Goal: Task Accomplishment & Management: Manage account settings

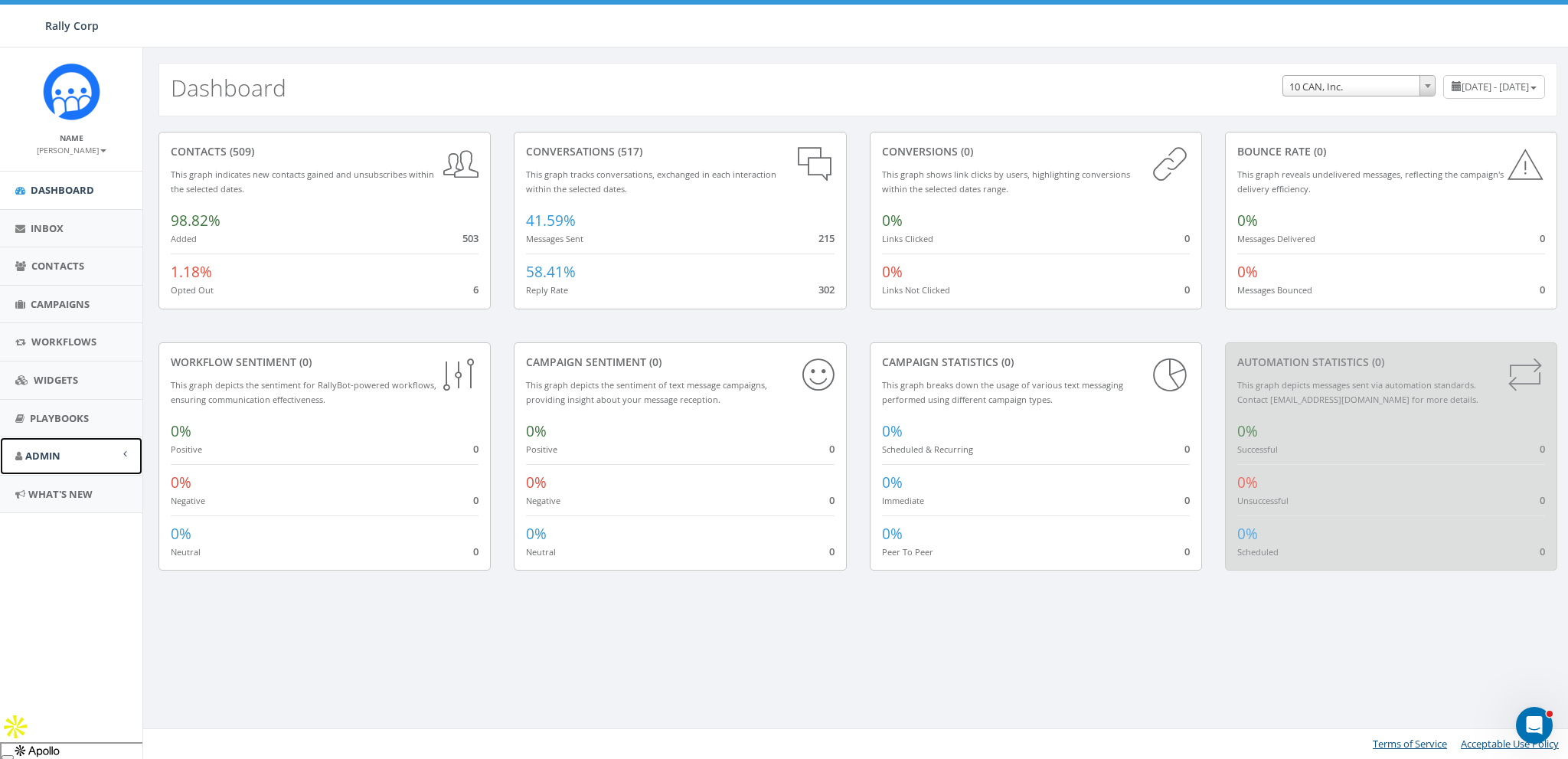
click at [41, 465] on link "Admin" at bounding box center [71, 456] width 142 height 37
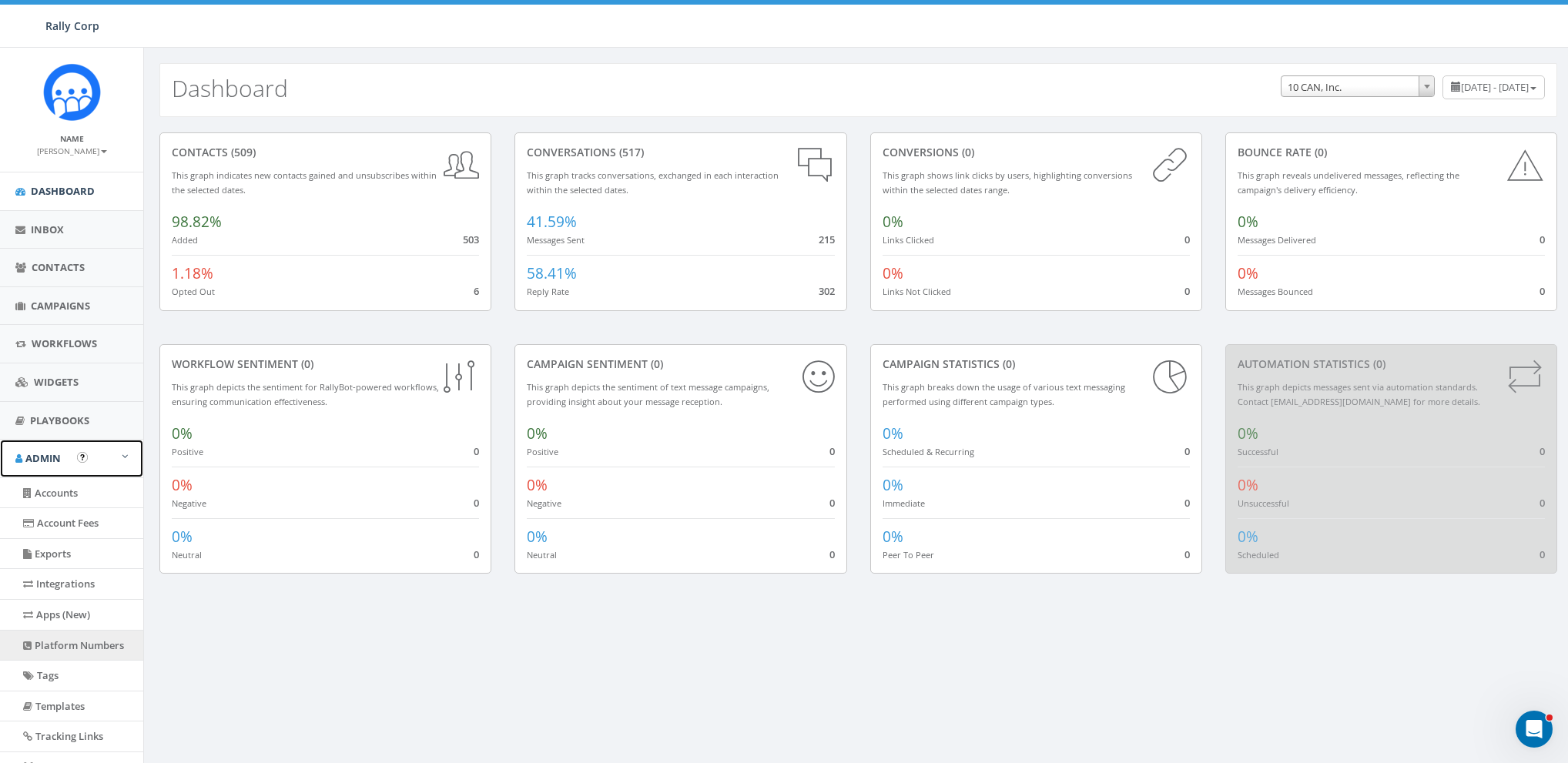
scroll to position [158, 0]
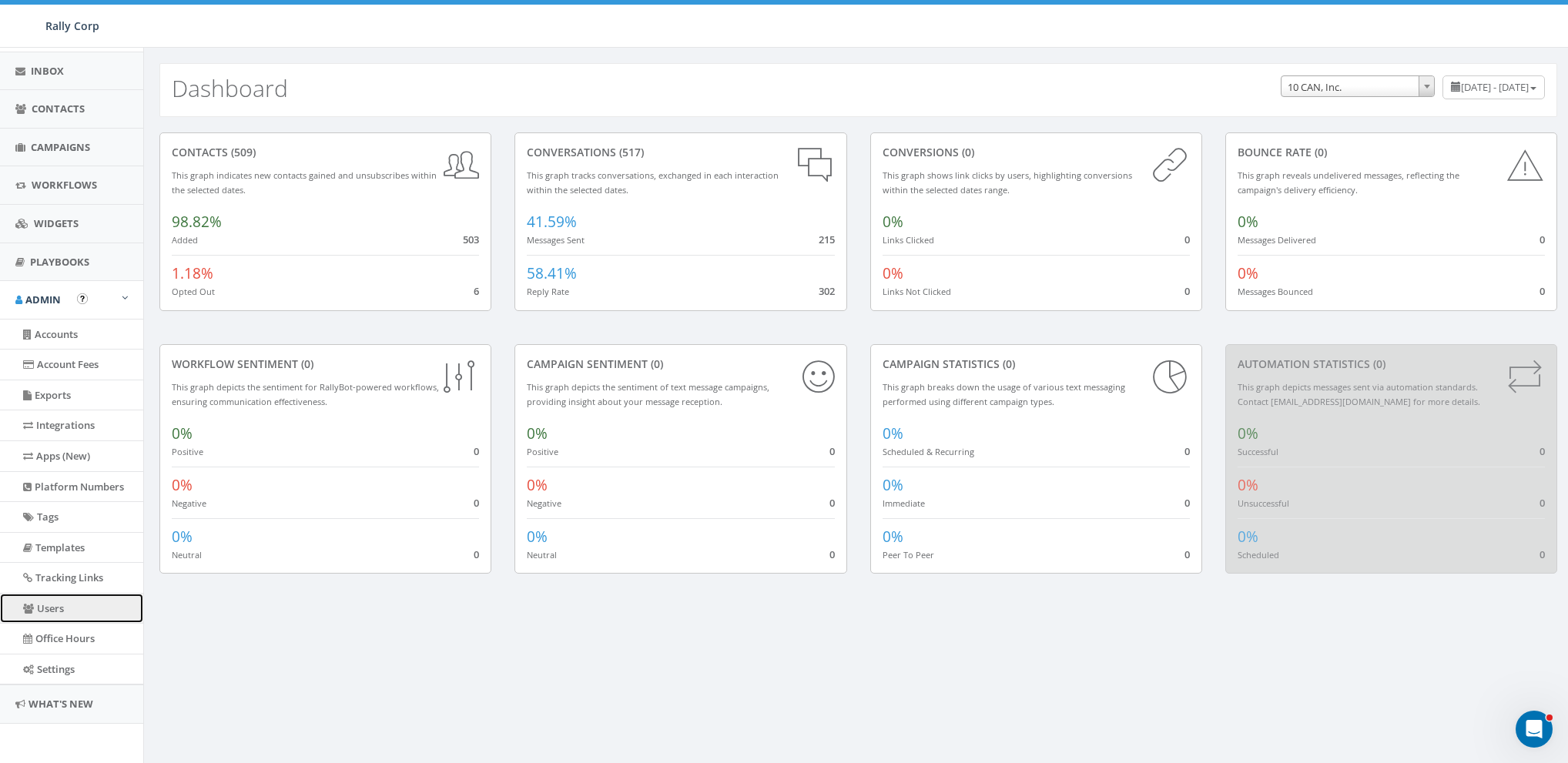
click at [48, 611] on link "Users" at bounding box center [71, 608] width 143 height 30
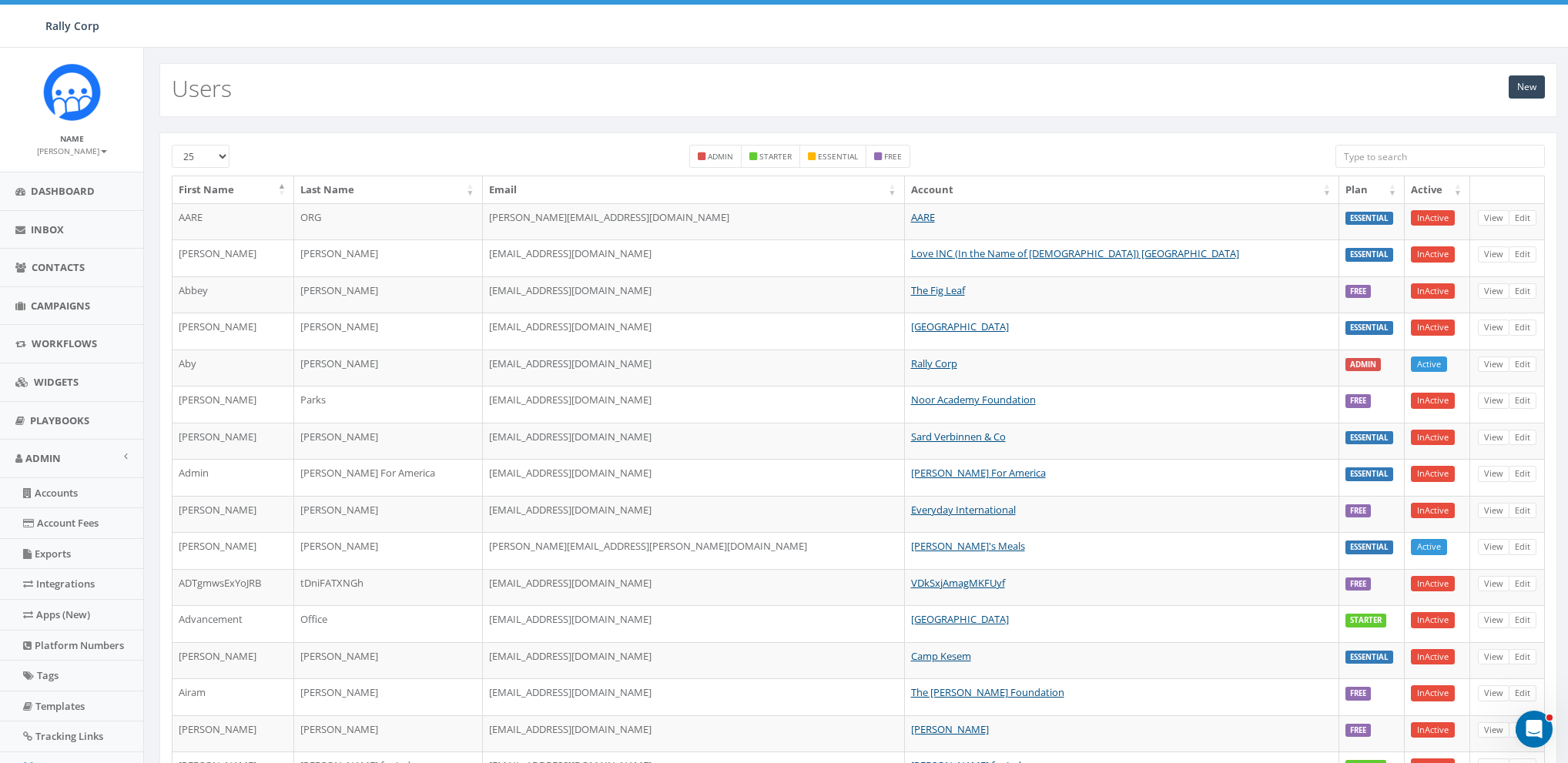
click at [1414, 165] on input "search" at bounding box center [1440, 156] width 209 height 23
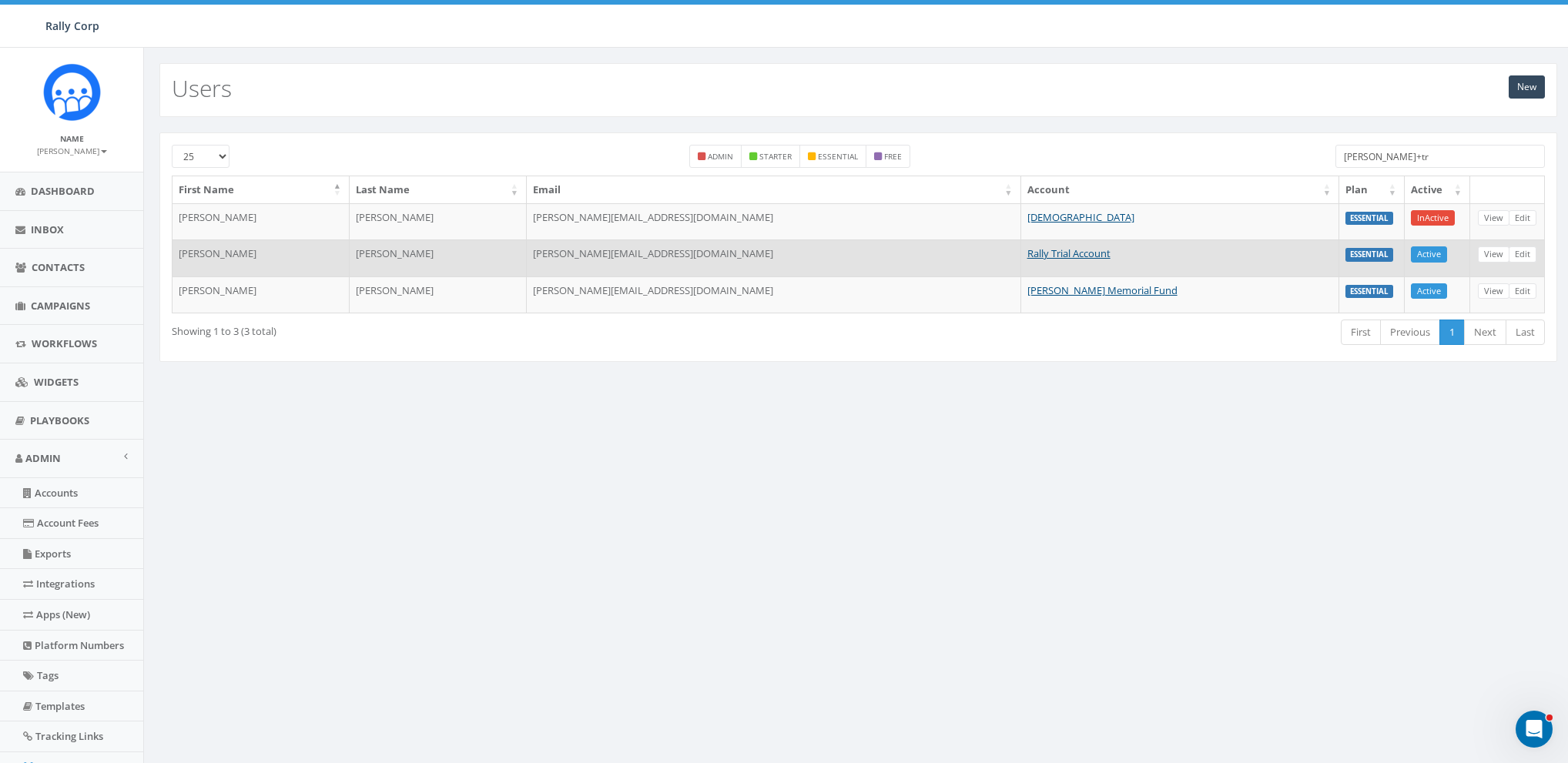
type input "james+tr"
click at [1516, 244] on td "View Edit" at bounding box center [1508, 258] width 75 height 37
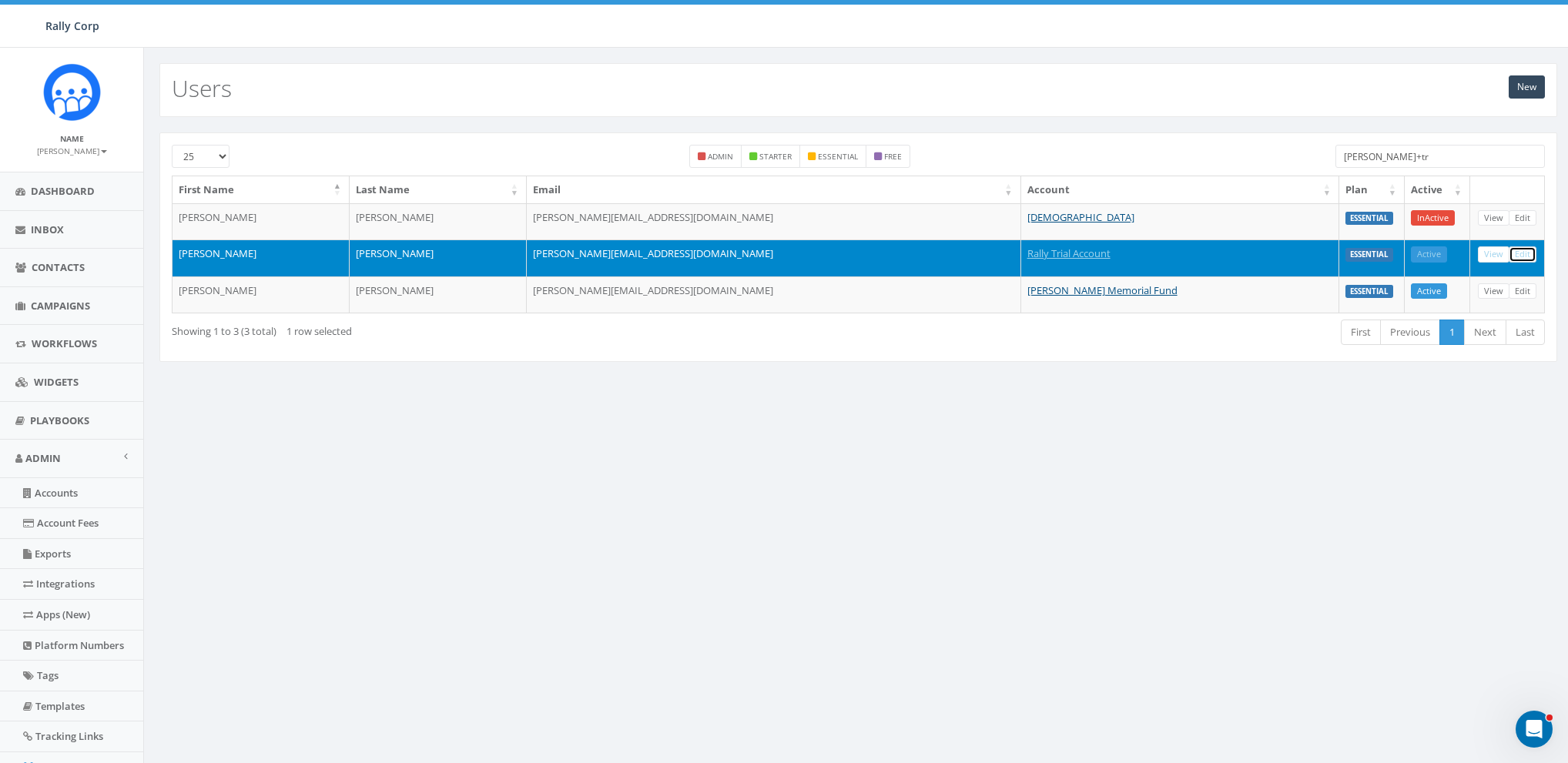
click at [1519, 247] on link "Edit" at bounding box center [1522, 254] width 28 height 16
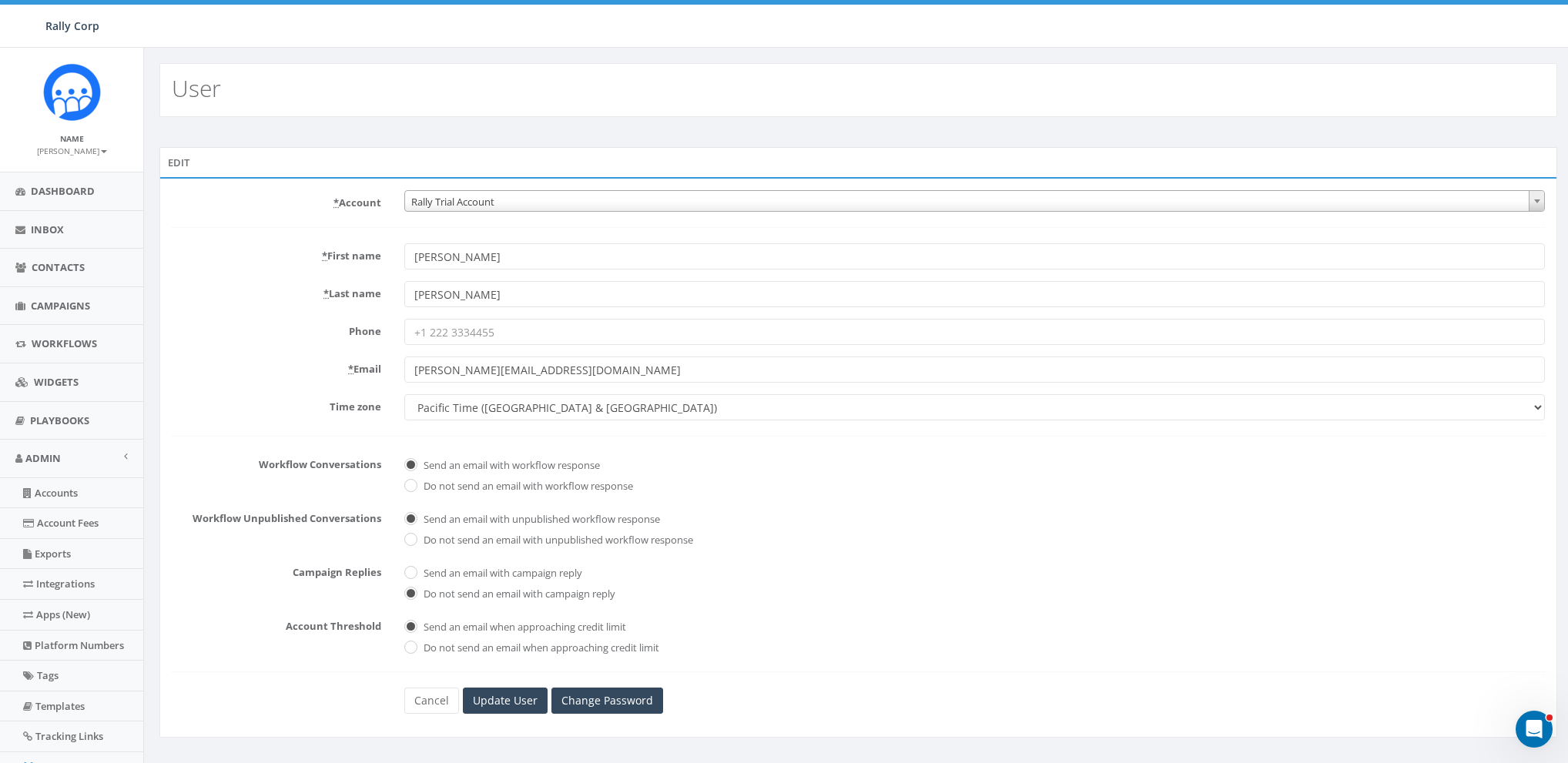
click at [292, 224] on form "* Account 10,000 Degrees 10 CAN, Inc. 180 Skate 1. James Martin 2Life Communiti…" at bounding box center [858, 451] width 1373 height 523
click at [430, 702] on link "Cancel" at bounding box center [432, 700] width 55 height 26
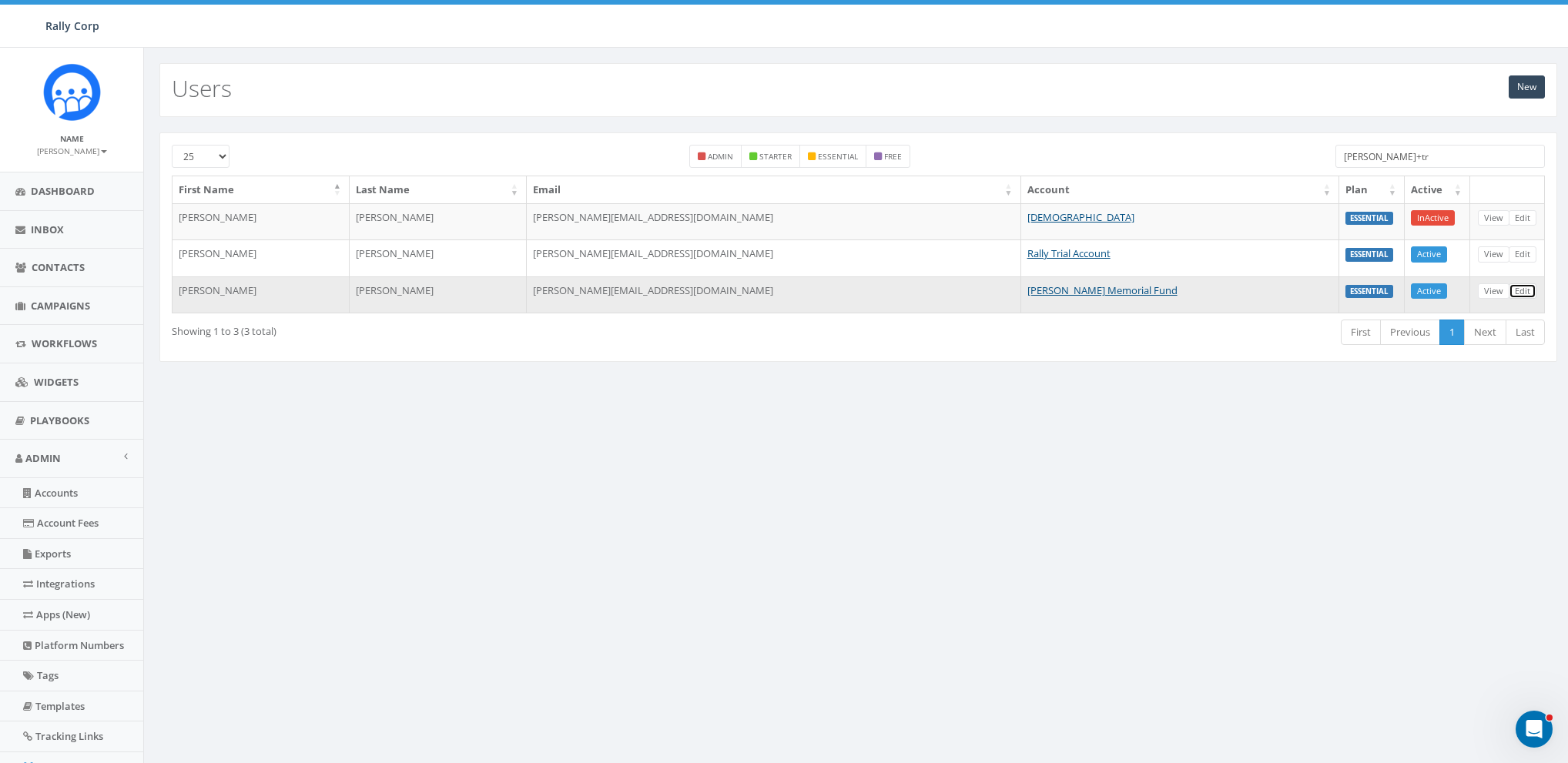
click at [1524, 295] on link "Edit" at bounding box center [1522, 291] width 28 height 16
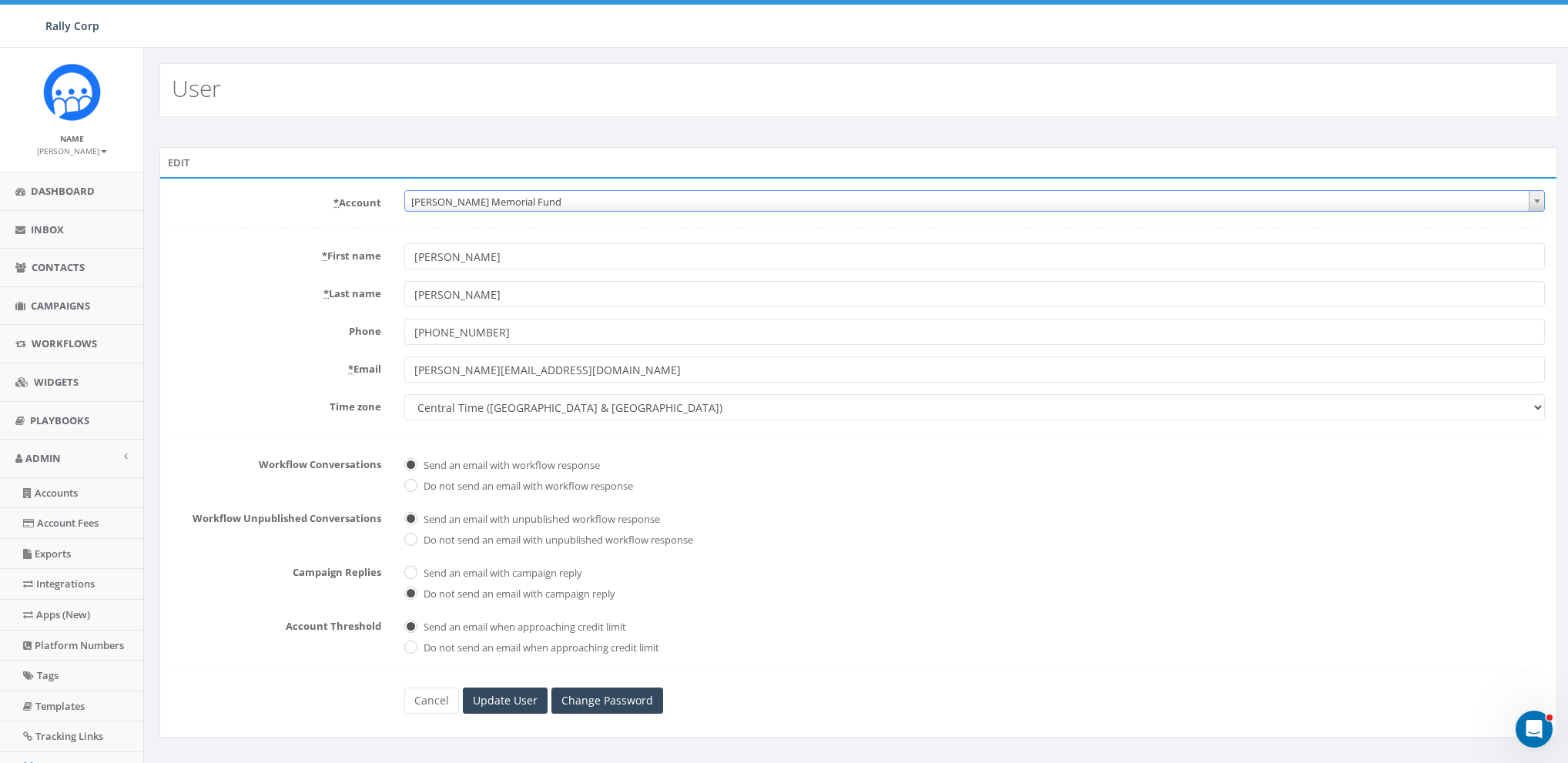
click at [542, 199] on span "Hunter Watson Memorial Fund" at bounding box center [974, 201] width 1139 height 21
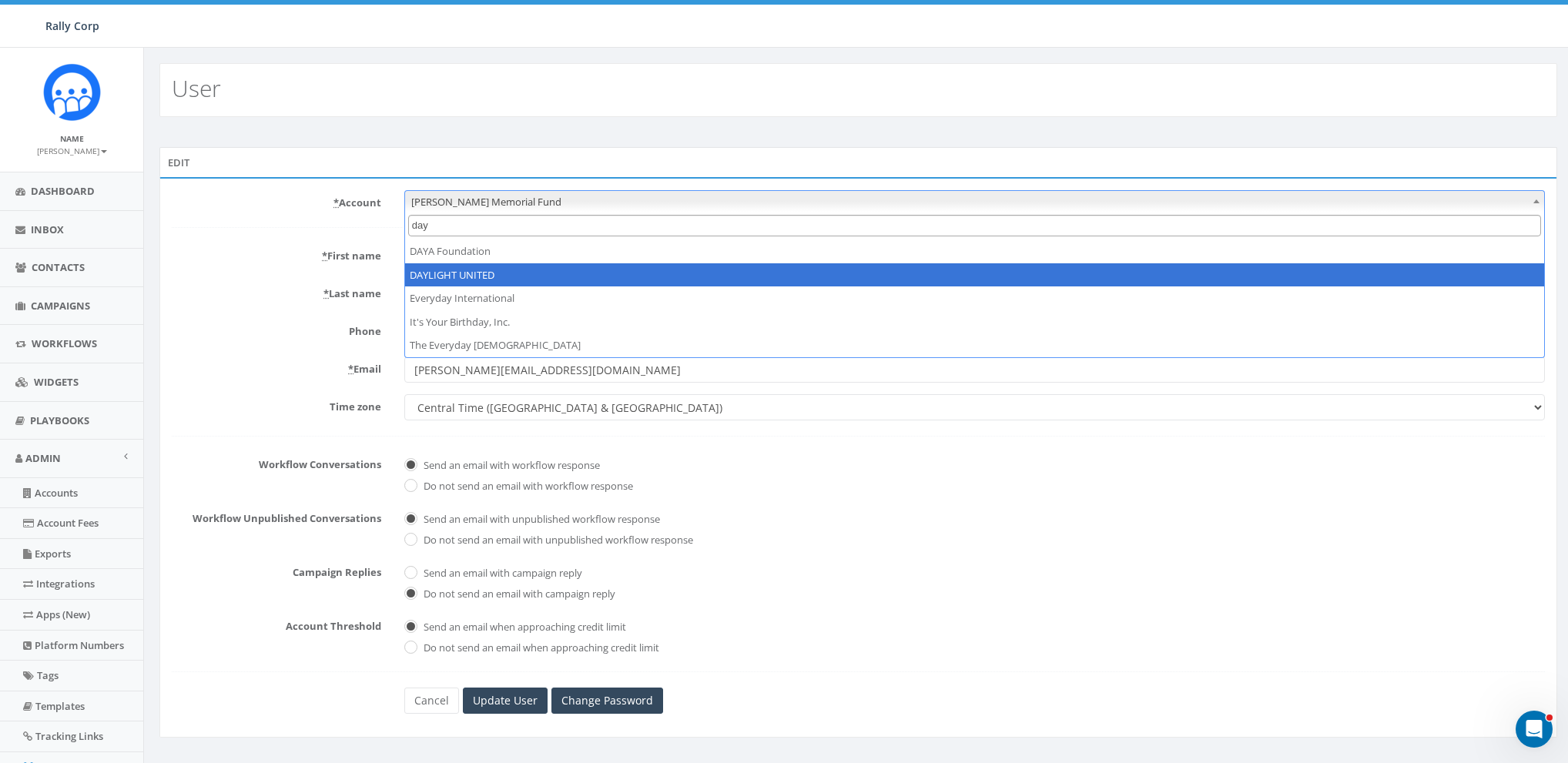
type input "day"
select select "1332"
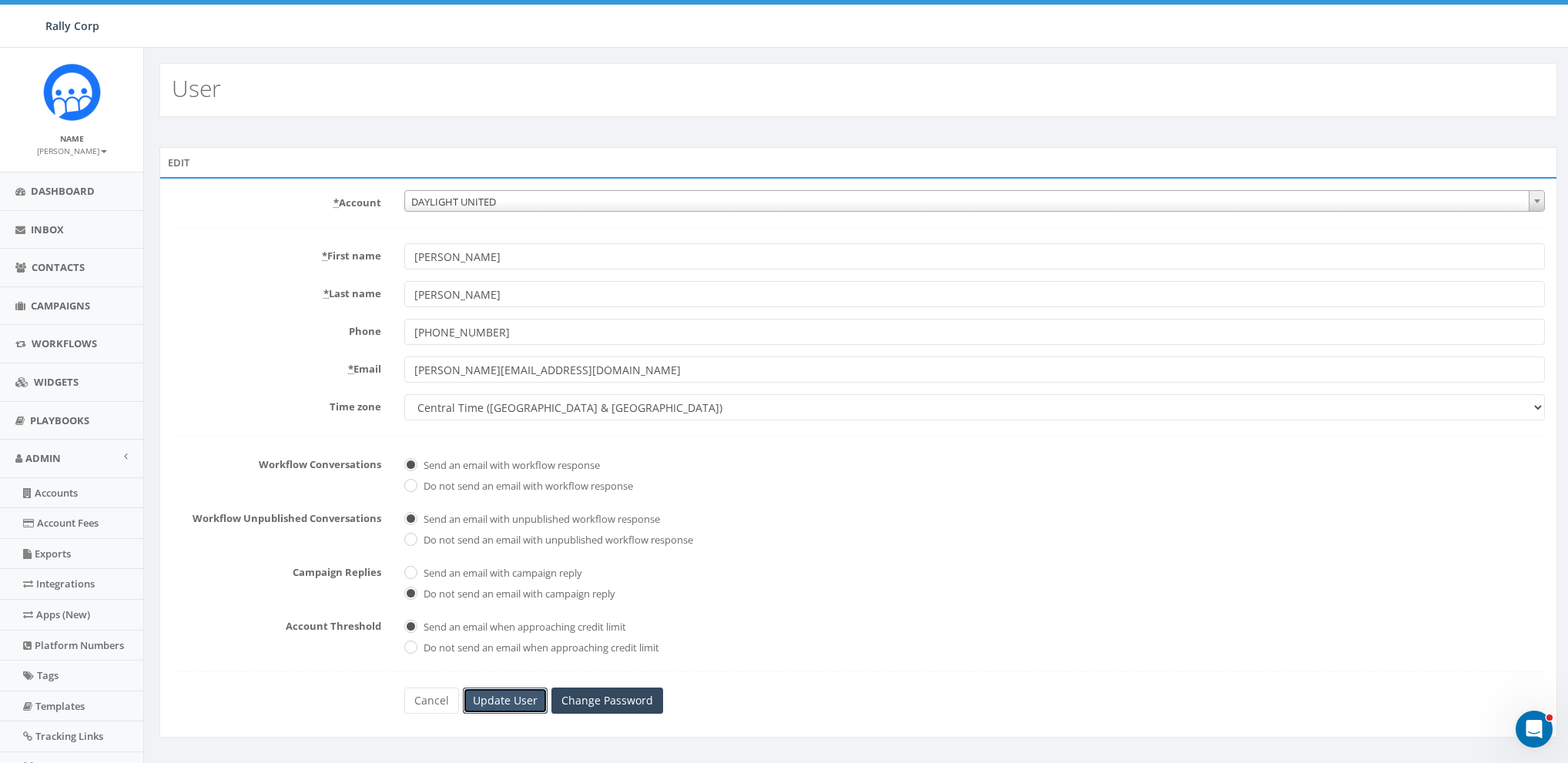
click at [508, 697] on input "Update User" at bounding box center [505, 700] width 84 height 26
